Goal: Task Accomplishment & Management: Manage account settings

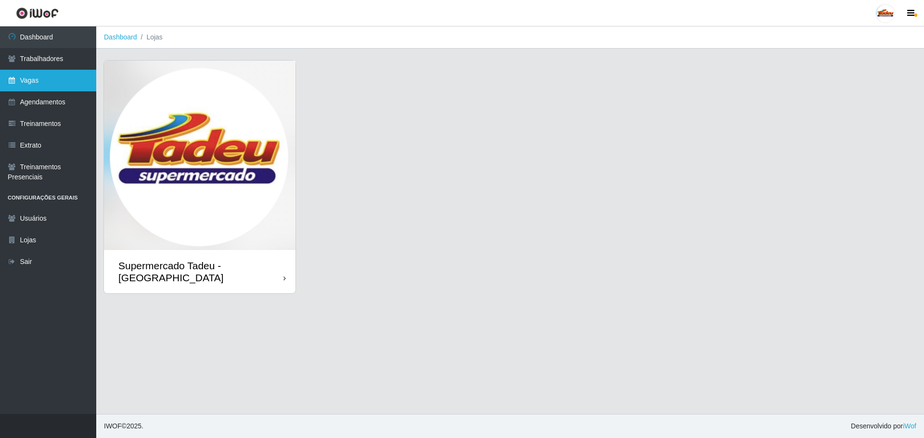
click at [28, 87] on link "Vagas" at bounding box center [48, 81] width 96 height 22
click at [182, 154] on img at bounding box center [200, 156] width 192 height 190
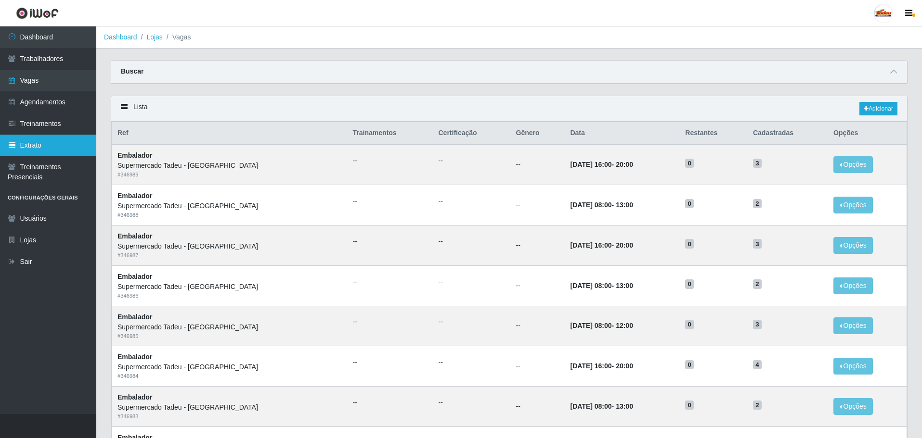
click at [43, 139] on link "Extrato" at bounding box center [48, 146] width 96 height 22
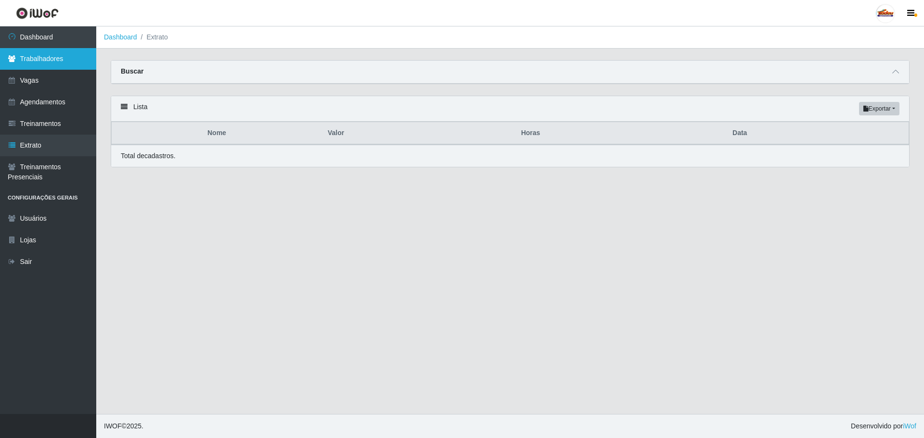
click at [48, 50] on link "Trabalhadores" at bounding box center [48, 59] width 96 height 22
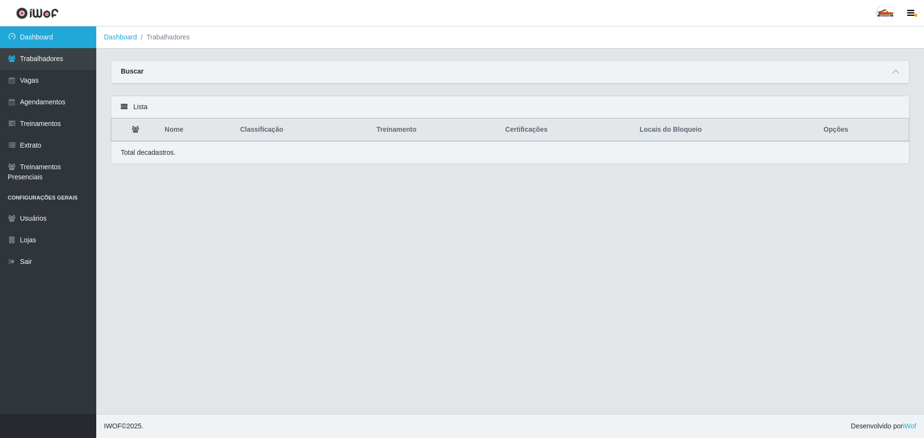
click at [52, 39] on link "Dashboard" at bounding box center [48, 37] width 96 height 22
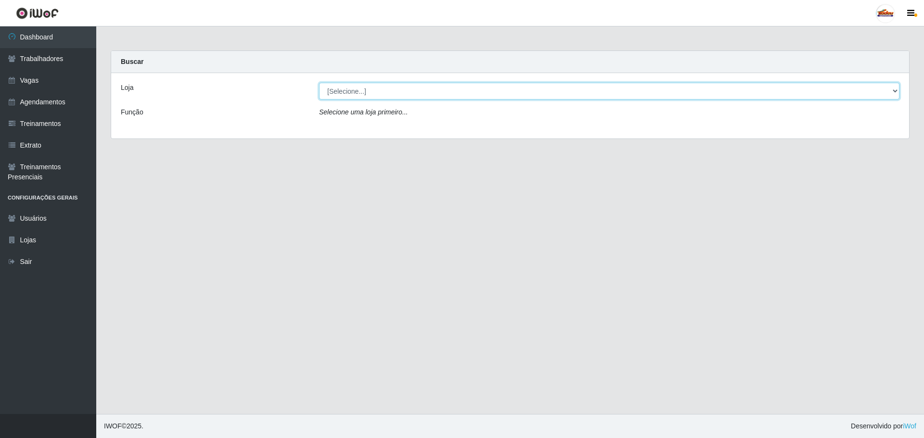
click at [363, 93] on select "[Selecione...] Supermercado Tadeu - [GEOGRAPHIC_DATA]" at bounding box center [609, 91] width 580 height 17
select select "195"
click at [319, 83] on select "[Selecione...] Supermercado Tadeu - [GEOGRAPHIC_DATA]" at bounding box center [609, 91] width 580 height 17
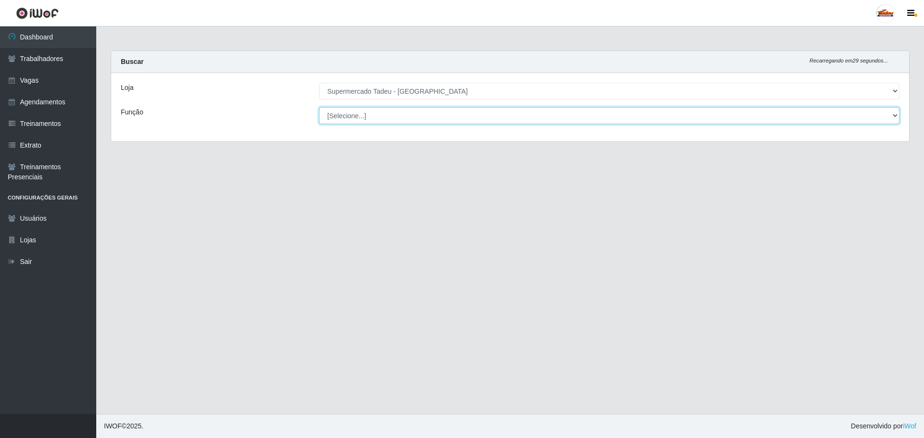
click at [361, 109] on select "[Selecione...] ASG ASG + ASG ++ Auxiliar de Estacionamento Auxiliar de Estacion…" at bounding box center [609, 115] width 580 height 17
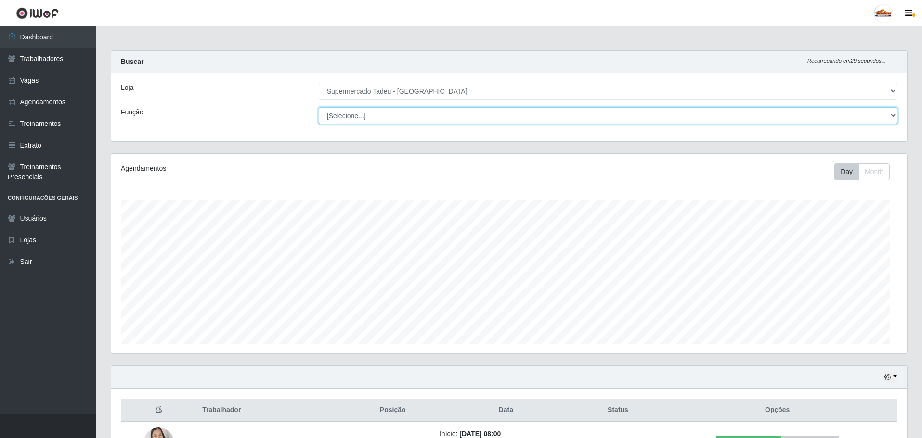
click at [361, 116] on select "[Selecione...] ASG ASG + ASG ++ Auxiliar de Estacionamento Auxiliar de Estacion…" at bounding box center [608, 115] width 579 height 17
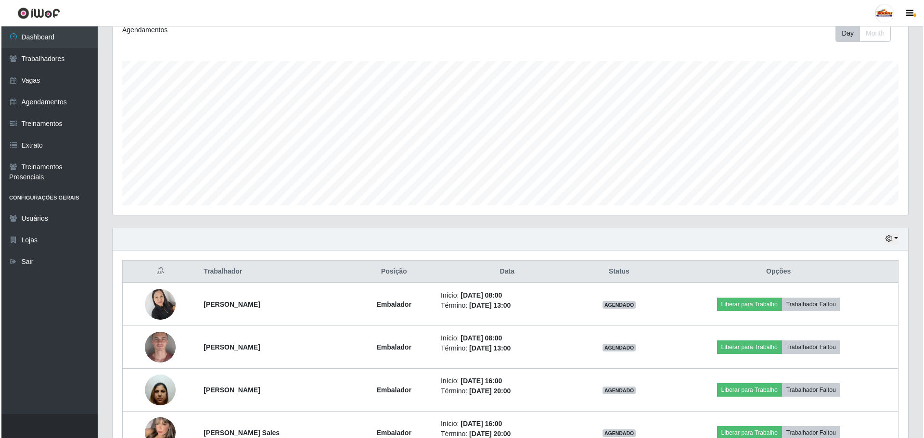
scroll to position [201, 0]
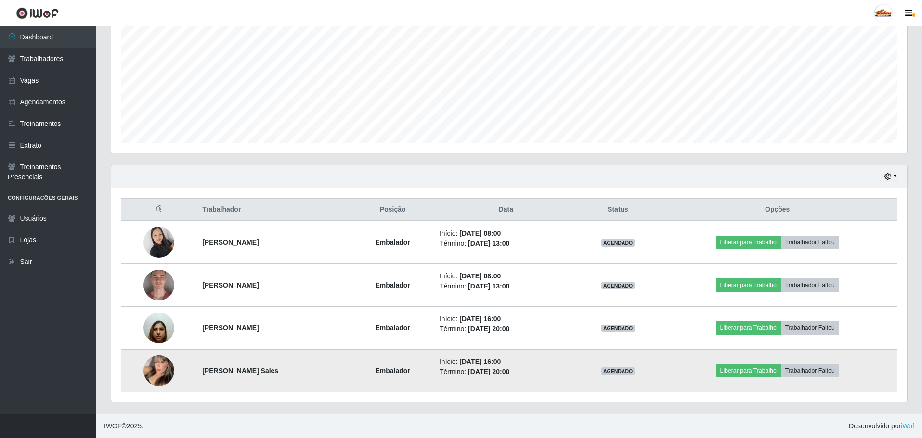
click at [160, 370] on img at bounding box center [158, 371] width 31 height 42
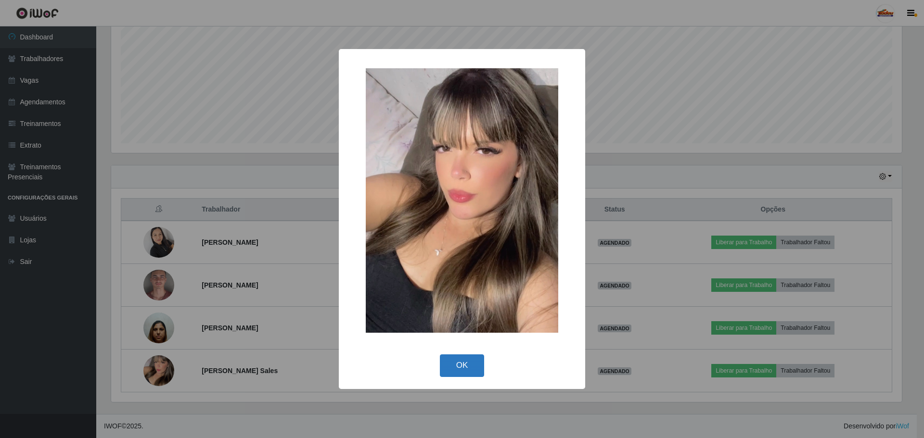
click at [471, 367] on button "OK" at bounding box center [462, 366] width 45 height 23
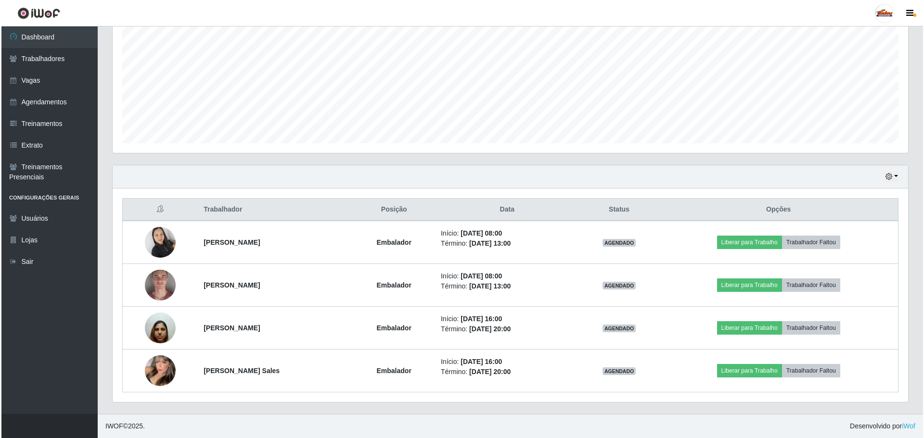
scroll to position [200, 796]
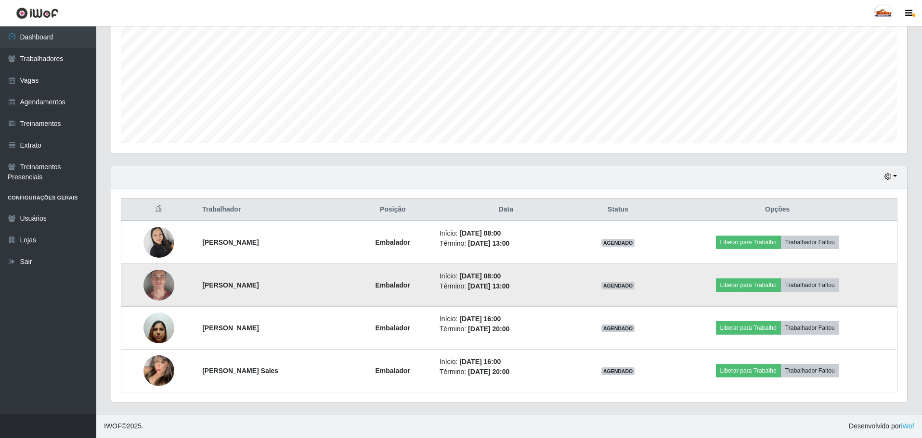
click at [159, 281] on img at bounding box center [158, 286] width 31 height 64
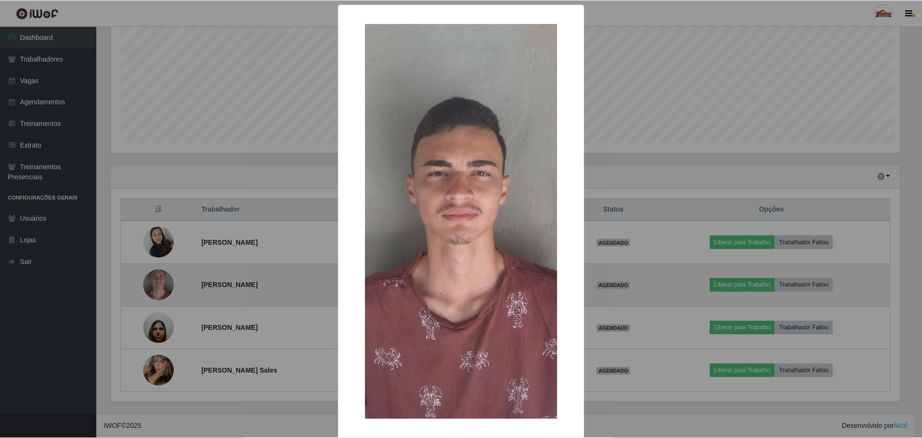
scroll to position [200, 791]
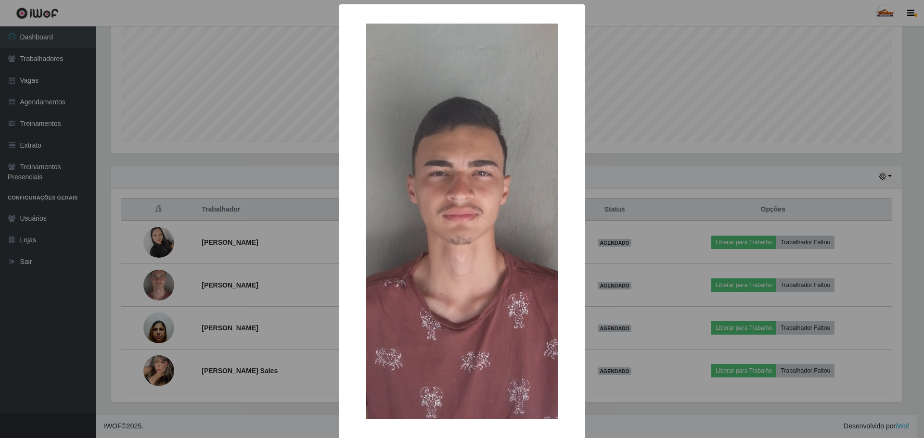
click at [594, 341] on div "× OK Cancel" at bounding box center [462, 219] width 924 height 438
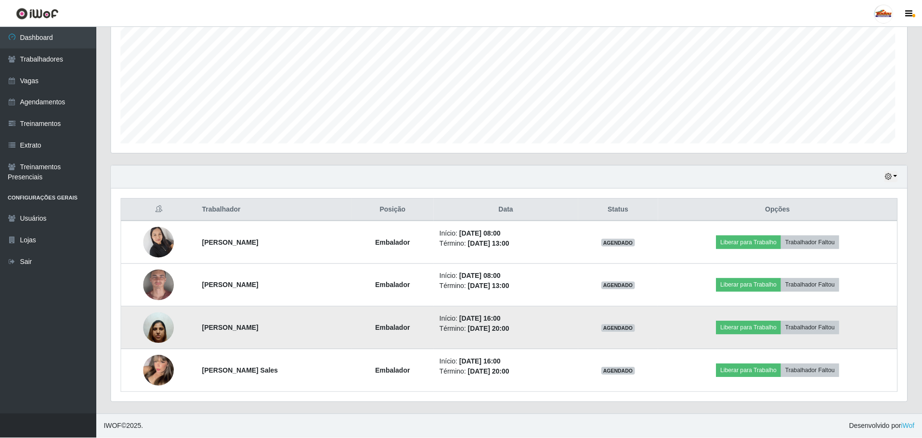
scroll to position [200, 796]
